Goal: Information Seeking & Learning: Understand process/instructions

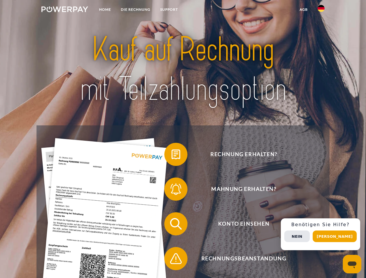
click at [65, 10] on img at bounding box center [64, 9] width 47 height 6
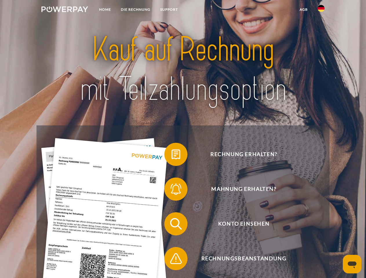
click at [321, 10] on img at bounding box center [320, 8] width 7 height 7
click at [303, 10] on link "agb" at bounding box center [303, 9] width 18 height 10
click at [171, 155] on span at bounding box center [167, 154] width 29 height 29
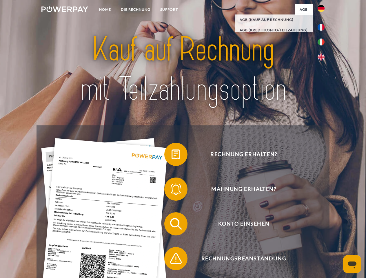
click at [171, 190] on span at bounding box center [167, 189] width 29 height 29
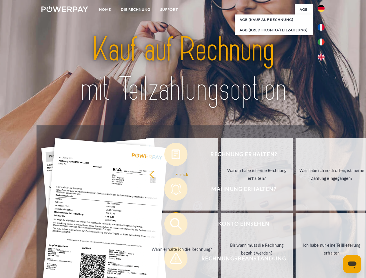
click at [221, 225] on link "Bis wann muss die Rechnung bezahlt werden?" at bounding box center [257, 249] width 72 height 72
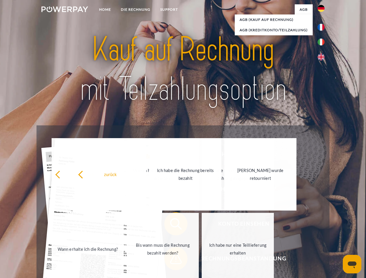
click at [171, 260] on span at bounding box center [167, 258] width 29 height 29
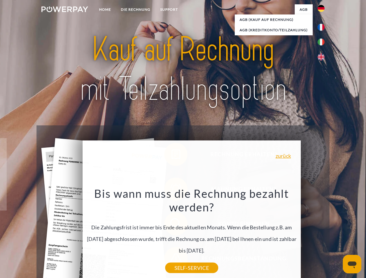
click at [322, 234] on div "Rechnung erhalten? Mahnung erhalten? Konto einsehen" at bounding box center [182, 241] width 292 height 232
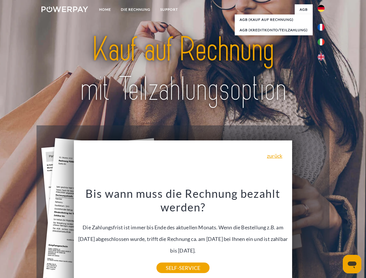
click at [308, 235] on span "Konto einsehen" at bounding box center [244, 223] width 142 height 23
click at [336, 236] on header "Home DIE RECHNUNG SUPPORT" at bounding box center [183, 200] width 366 height 400
